Goal: Obtain resource: Download file/media

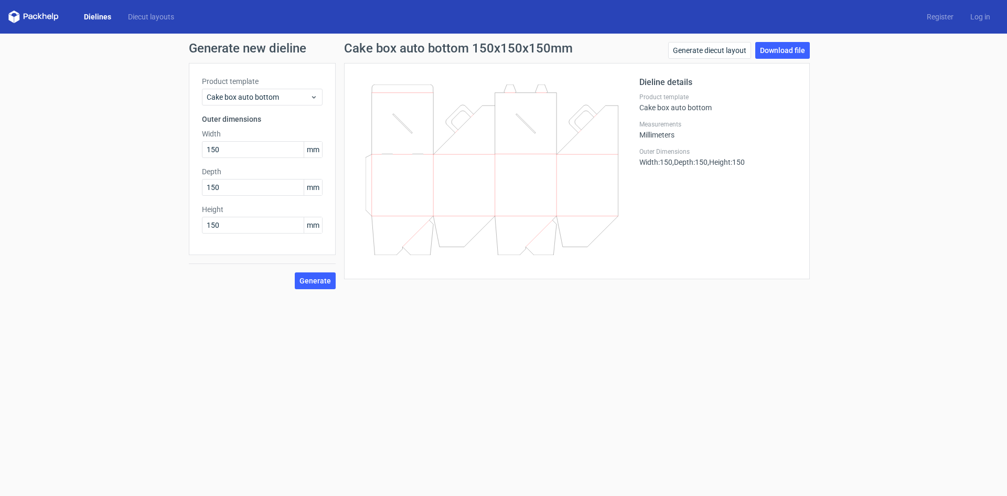
click at [375, 328] on form "Generate new dieline Product template Cake box auto bottom Outer dimensions Wid…" at bounding box center [503, 265] width 1007 height 462
click at [310, 279] on span "Generate" at bounding box center [315, 280] width 31 height 7
click at [773, 49] on link "Download file" at bounding box center [782, 50] width 55 height 17
click at [519, 150] on icon at bounding box center [492, 169] width 253 height 171
click at [715, 51] on link "Generate diecut layout" at bounding box center [709, 50] width 83 height 17
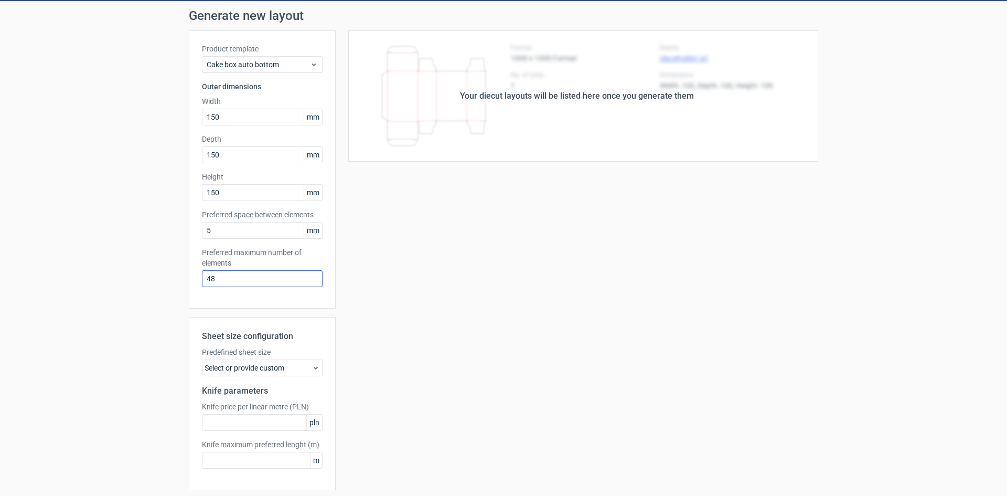
scroll to position [69, 0]
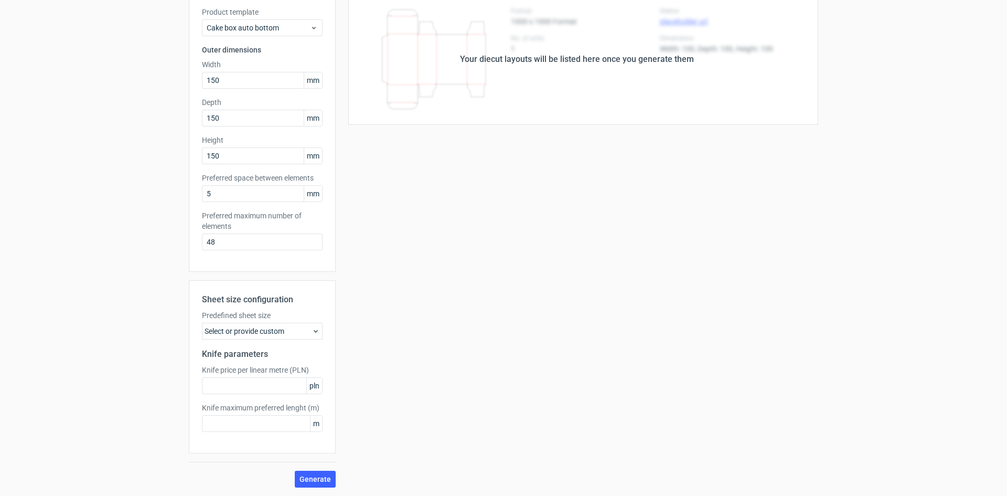
click at [310, 468] on div "Sheet size configuration Predefined sheet size Select or provide custom Knife p…" at bounding box center [262, 383] width 147 height 207
click at [310, 477] on span "Generate" at bounding box center [315, 478] width 31 height 7
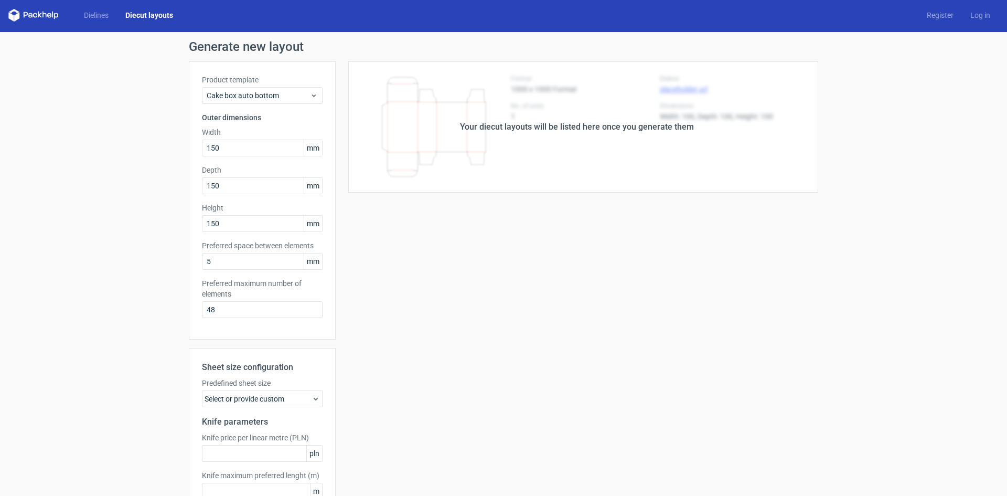
scroll to position [0, 0]
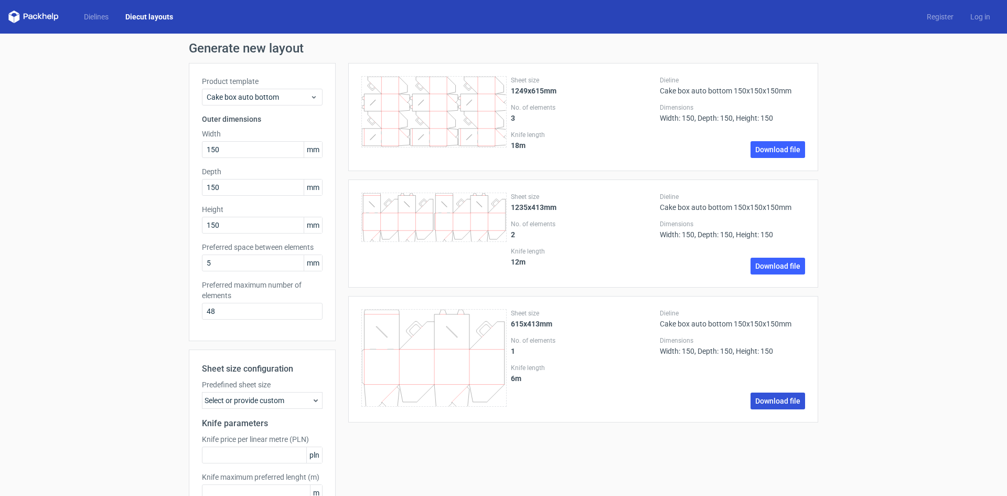
click at [779, 401] on link "Download file" at bounding box center [778, 400] width 55 height 17
drag, startPoint x: 232, startPoint y: 151, endPoint x: 135, endPoint y: 164, distance: 97.9
click at [135, 164] on div "Generate new layout Product template Cake box auto bottom Outer dimensions Widt…" at bounding box center [503, 299] width 1007 height 531
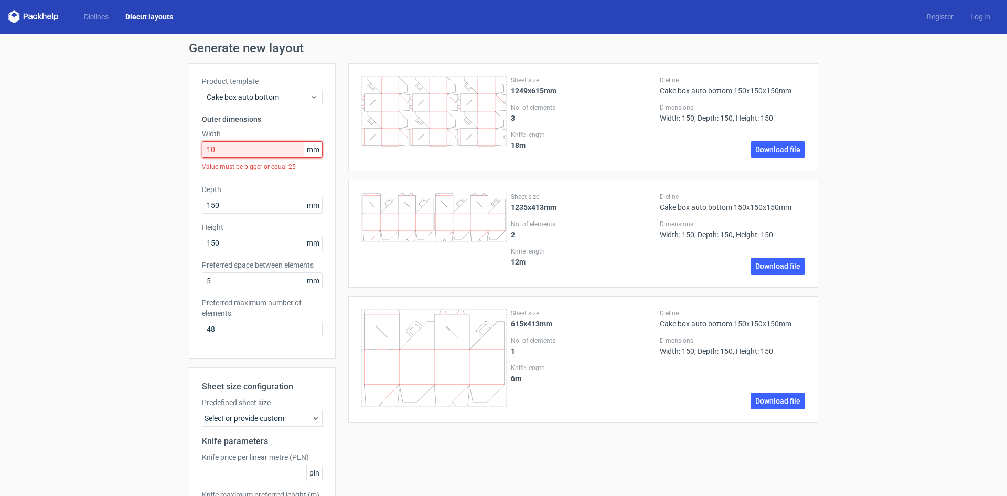
drag, startPoint x: 215, startPoint y: 152, endPoint x: 191, endPoint y: 153, distance: 23.7
click at [191, 153] on div "Product template Cake box auto bottom Outer dimensions Width 10 mm Value must b…" at bounding box center [262, 211] width 147 height 296
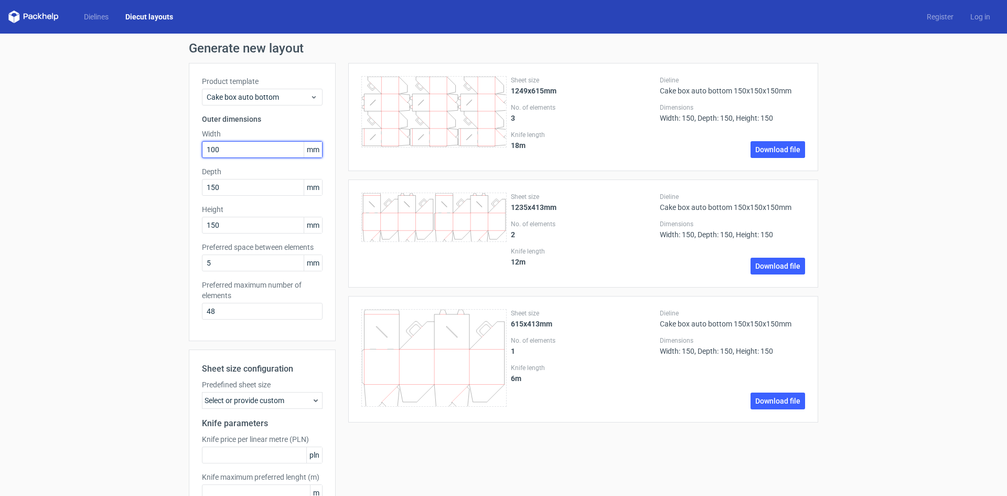
type input "100"
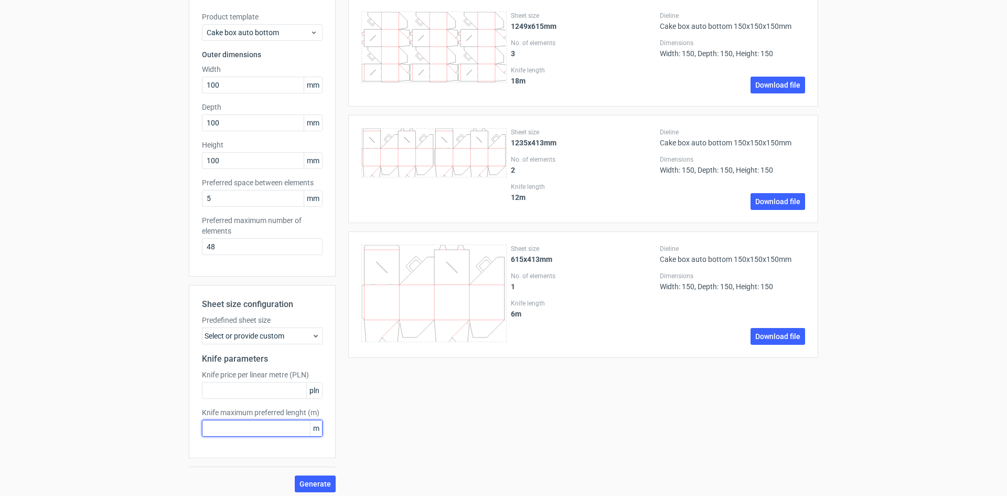
scroll to position [69, 0]
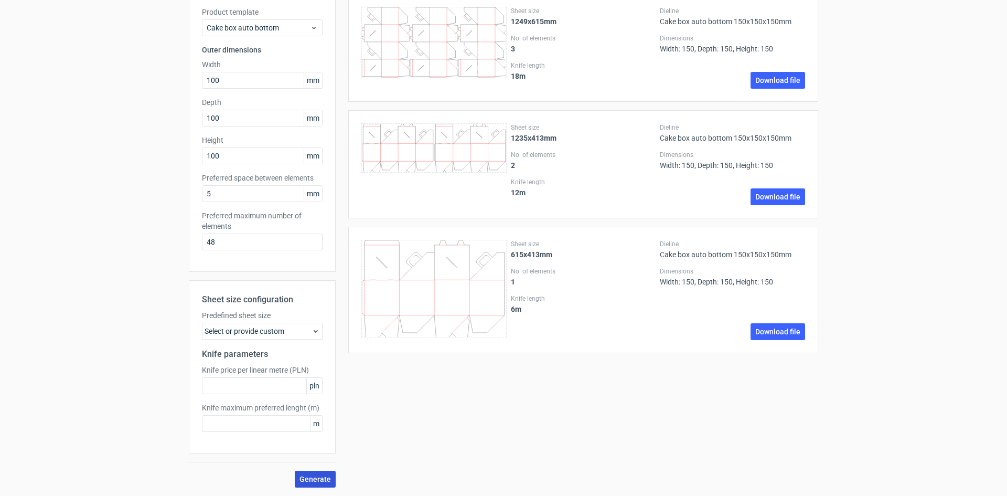
click at [317, 476] on span "Generate" at bounding box center [315, 478] width 31 height 7
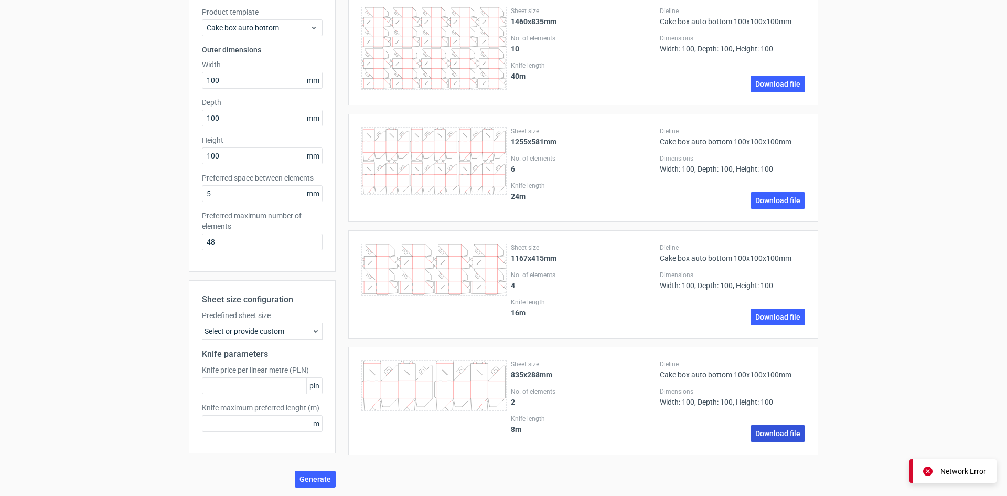
click at [772, 433] on link "Download file" at bounding box center [778, 433] width 55 height 17
